Goal: Transaction & Acquisition: Purchase product/service

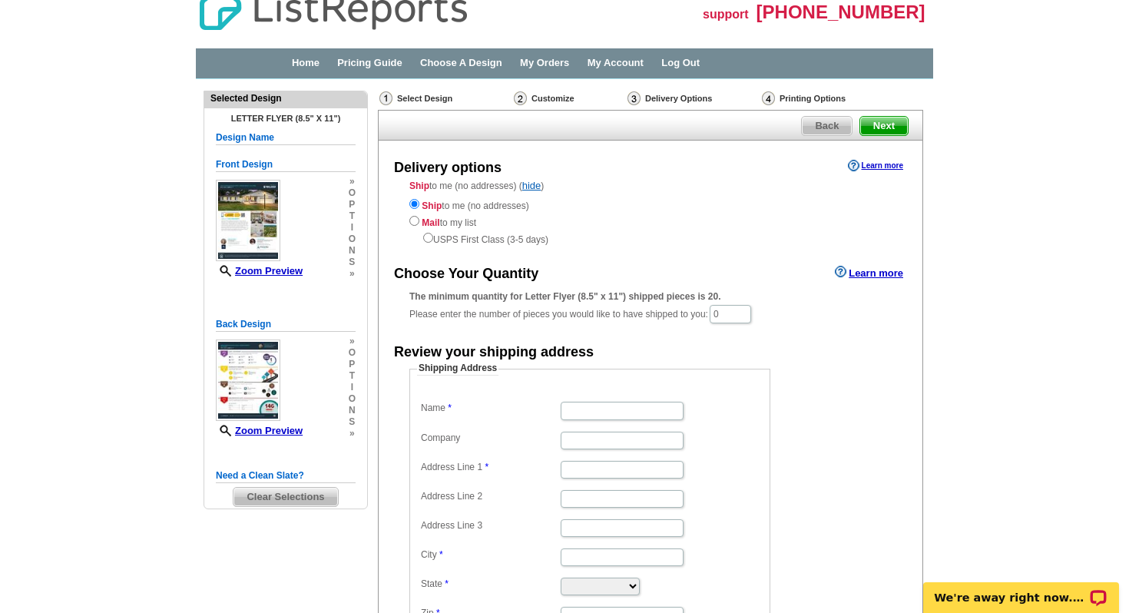
scroll to position [25, 0]
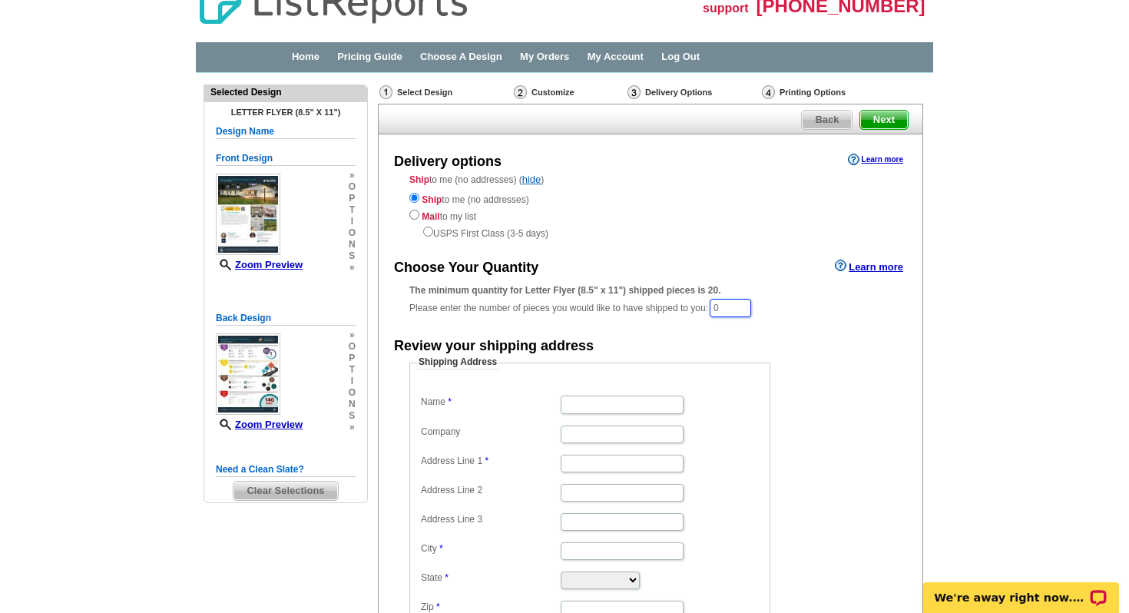
click at [736, 310] on input "0" at bounding box center [730, 308] width 41 height 18
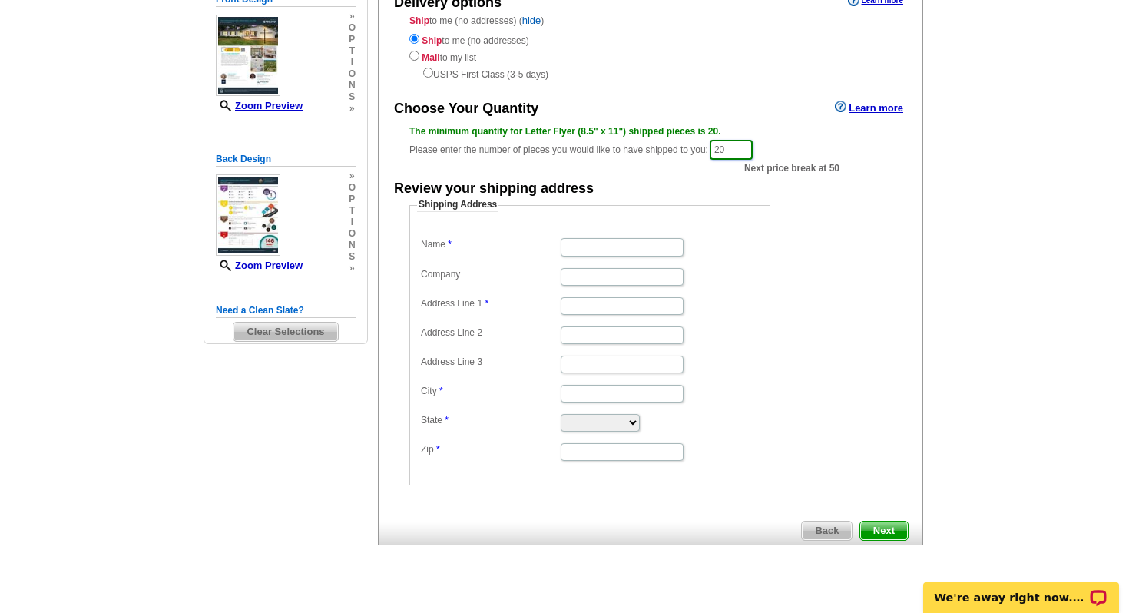
scroll to position [191, 0]
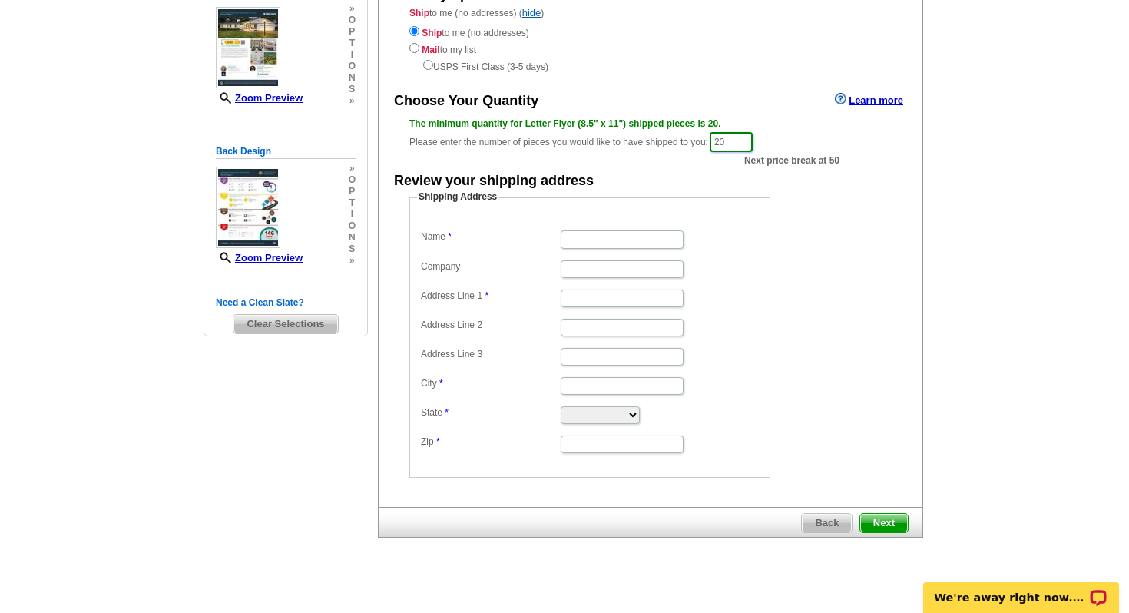
type input "20"
click at [640, 233] on input "Name" at bounding box center [622, 239] width 123 height 18
type input "Leslie Elle"
type input "1717 Five Forks Road"
type input "VIRGINIA BCH"
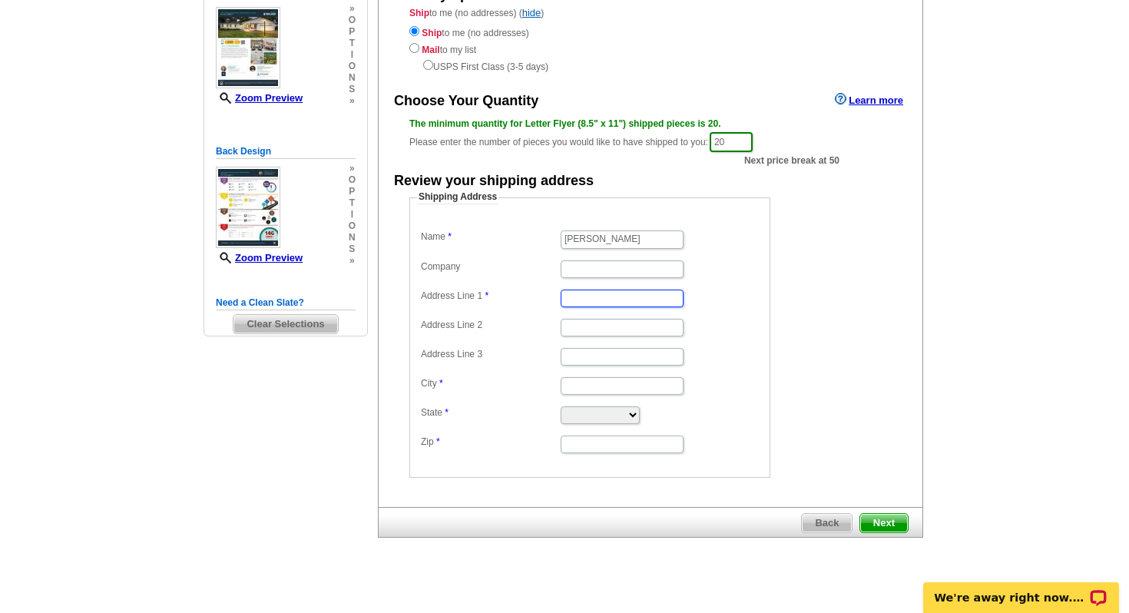
type input "VIRGINIA BCH"
select select "VA"
type input "23455"
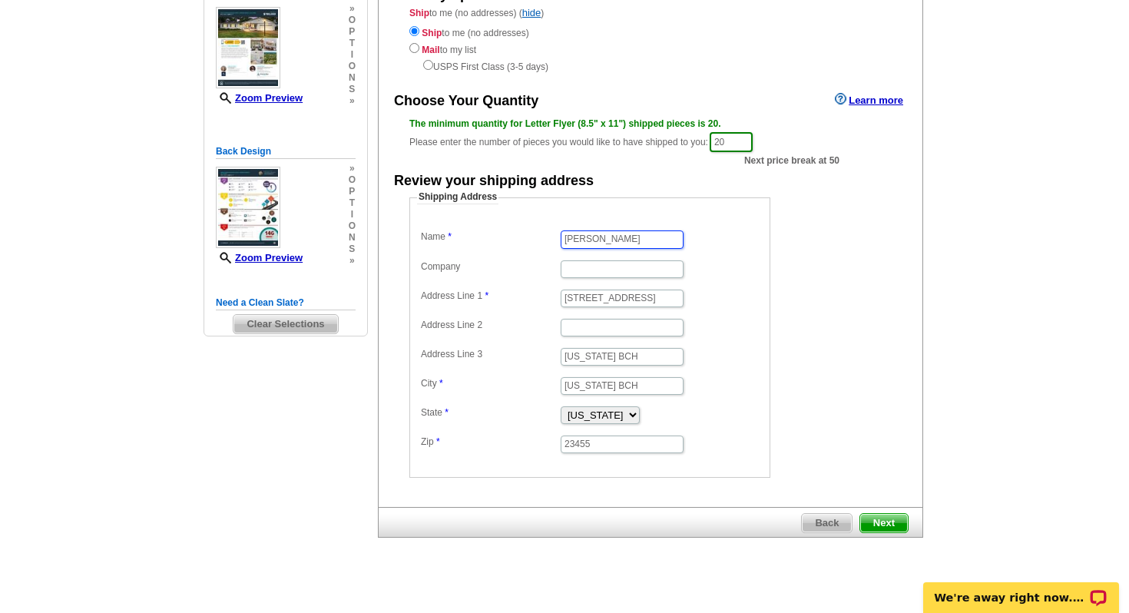
scroll to position [0, 0]
type input "Leslie Rhue"
click at [731, 230] on dd "Leslie Rhue" at bounding box center [590, 238] width 346 height 23
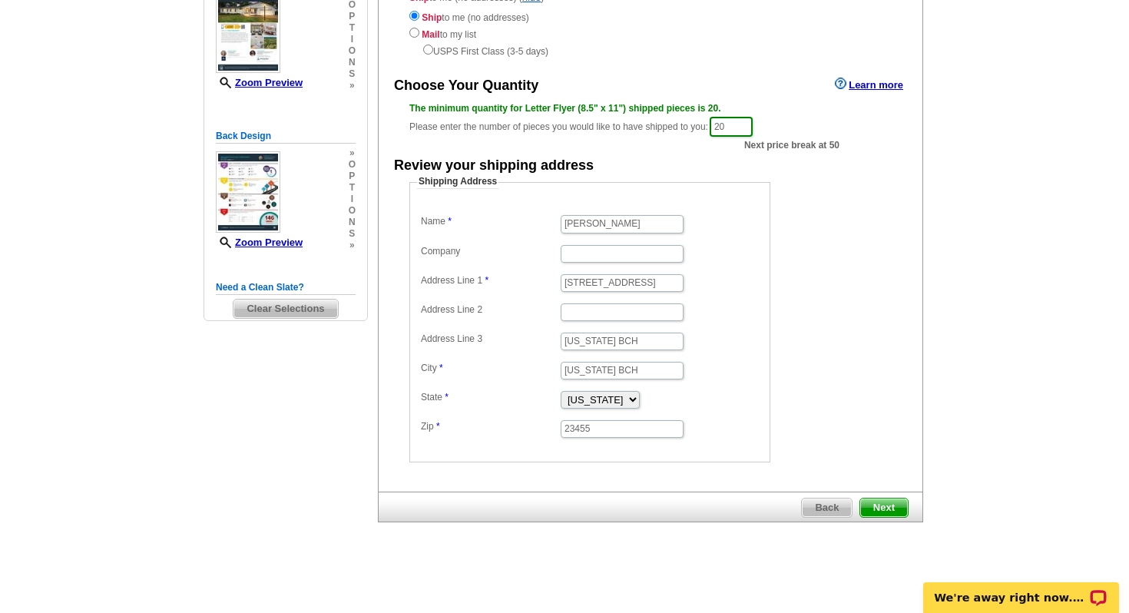
click at [885, 506] on span "Next" at bounding box center [884, 507] width 48 height 18
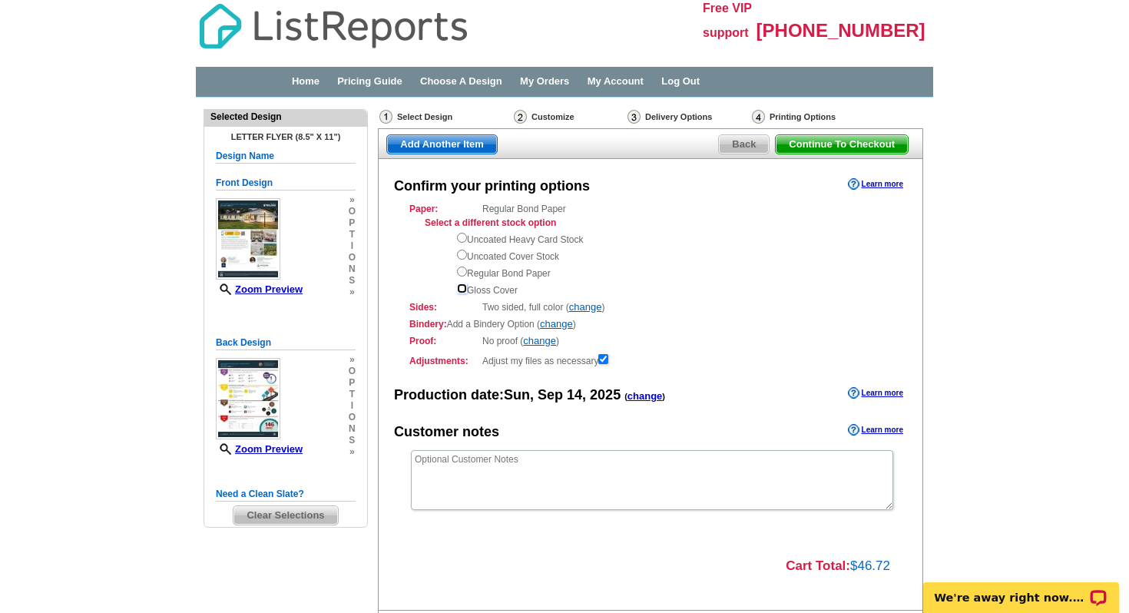
click at [462, 286] on input "radio" at bounding box center [462, 288] width 10 height 10
radio input "true"
click at [534, 342] on link "change" at bounding box center [539, 341] width 33 height 12
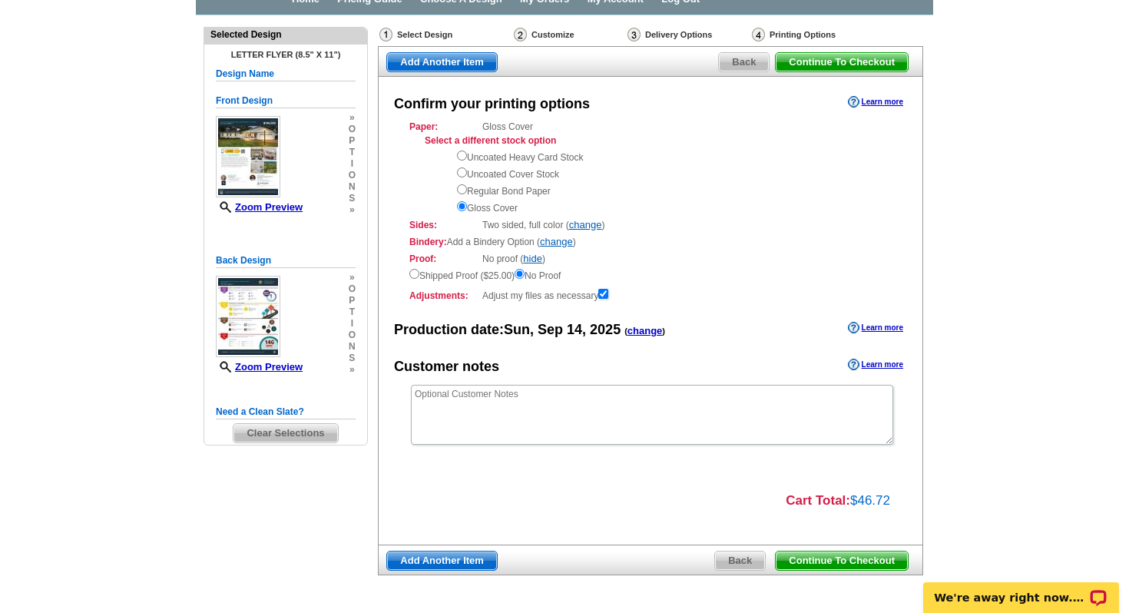
scroll to position [83, 0]
click at [565, 242] on link "change" at bounding box center [556, 241] width 33 height 12
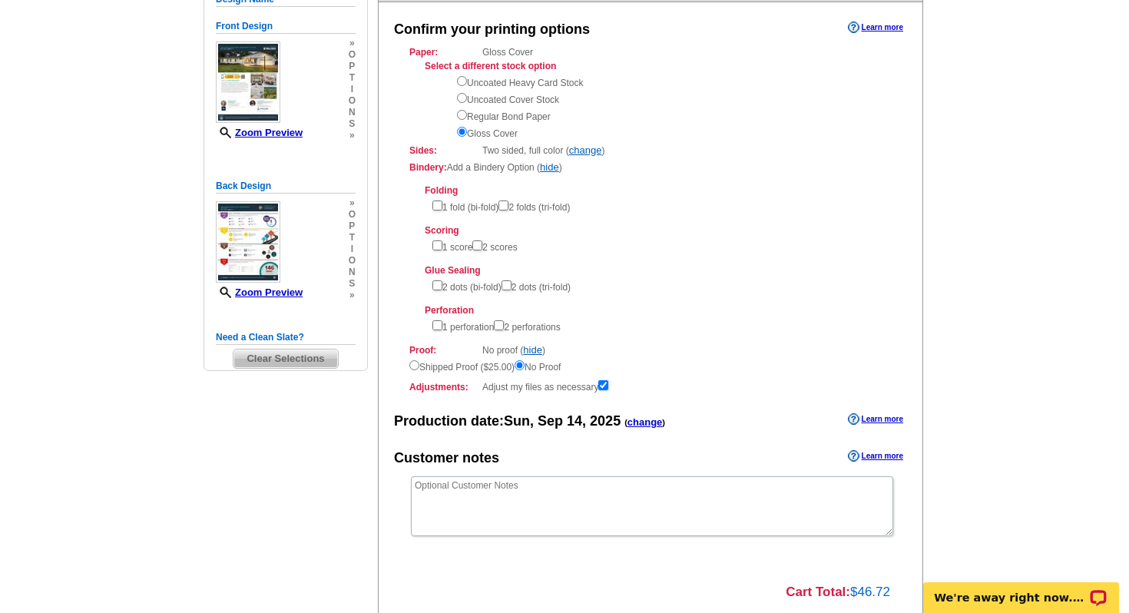
scroll to position [303, 0]
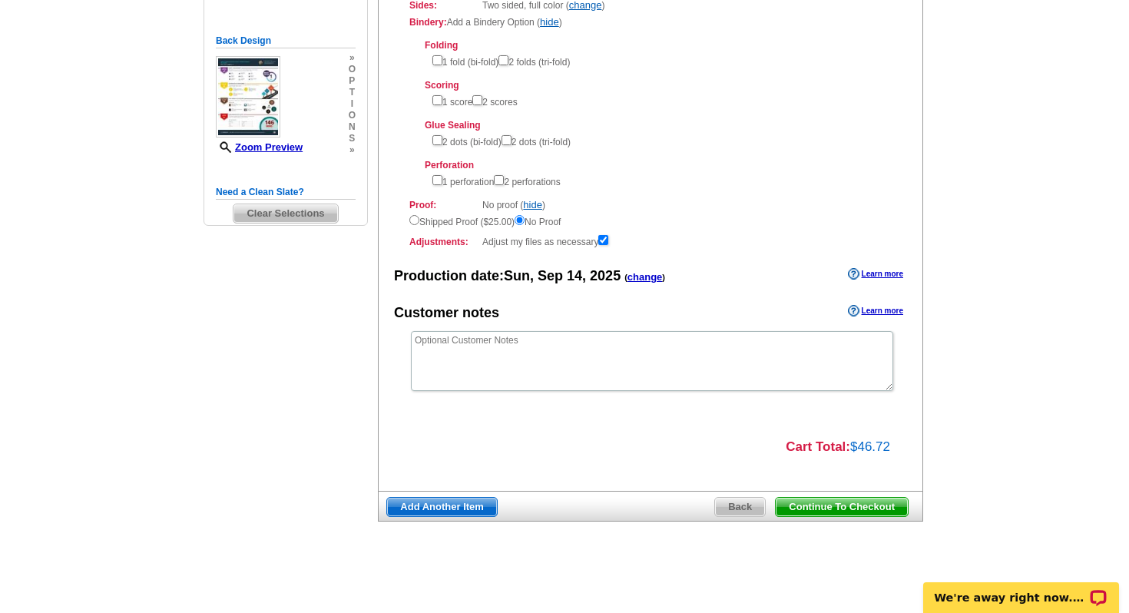
click at [810, 503] on span "Continue To Checkout" at bounding box center [842, 507] width 132 height 18
